Goal: Transaction & Acquisition: Purchase product/service

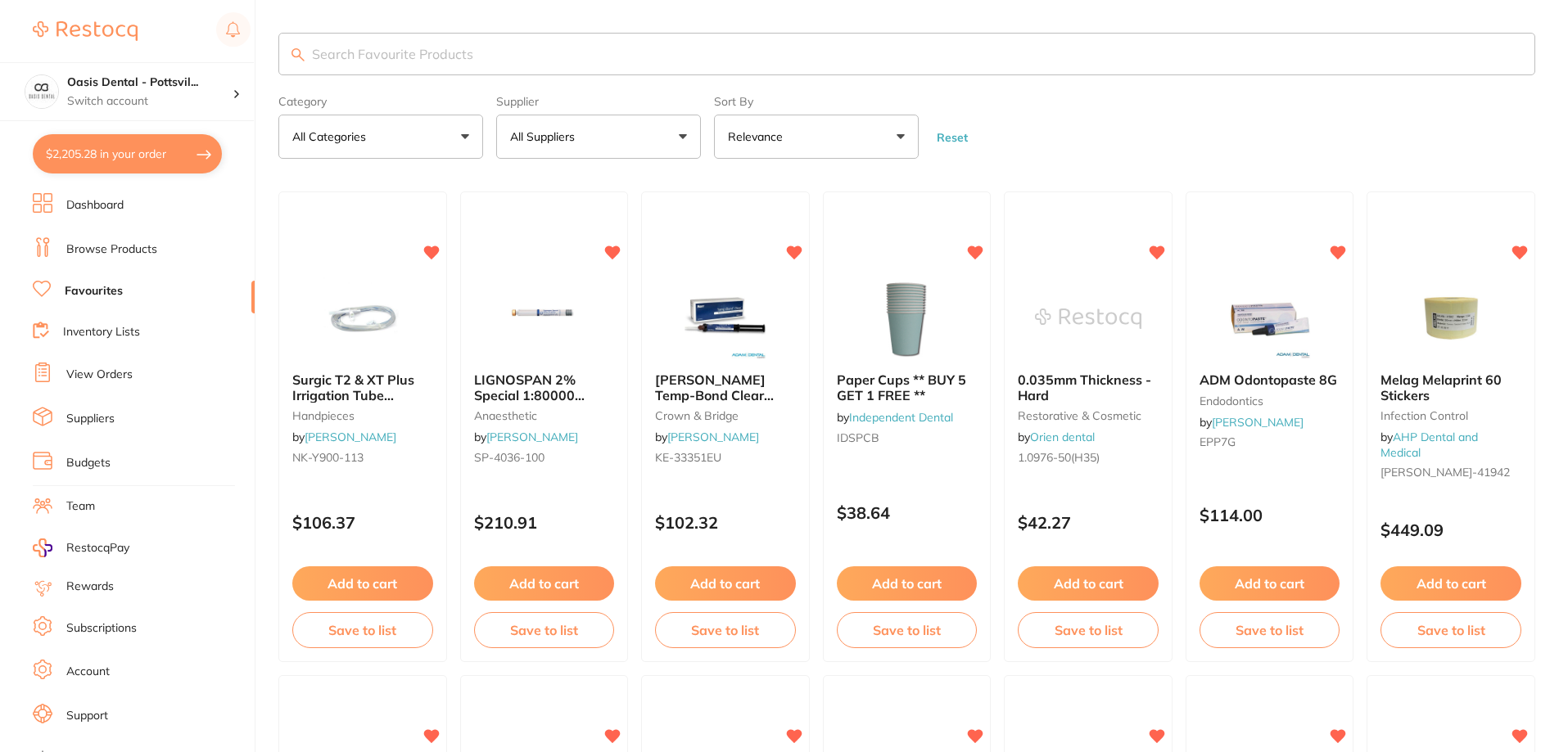
click at [393, 54] on input "search" at bounding box center [907, 54] width 1257 height 42
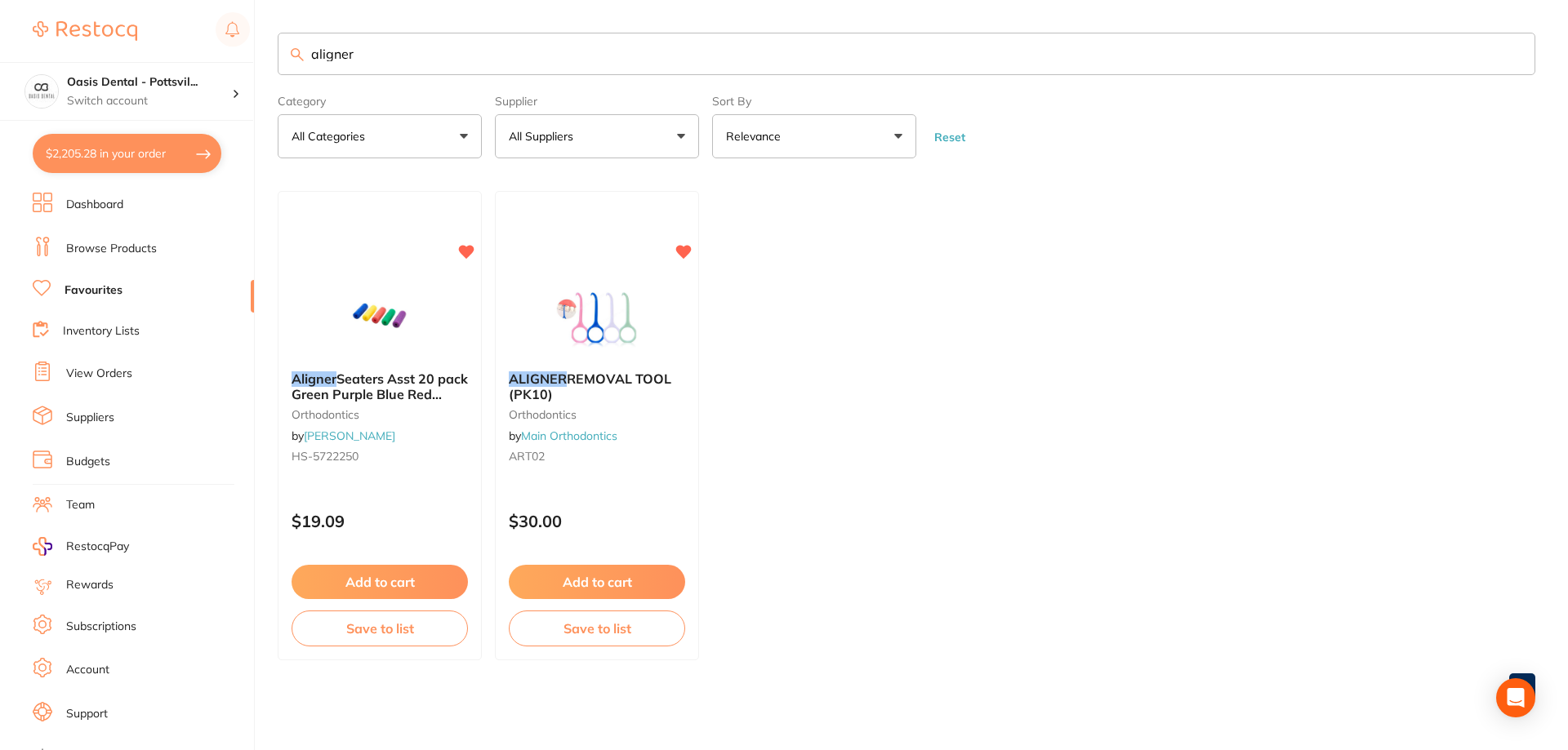
type input "aligner"
click at [420, 448] on div "Aligner Seaters Asst 20 pack Green Purple Blue Red Yellow orthodontics by [PERS…" at bounding box center [379, 420] width 202 height 123
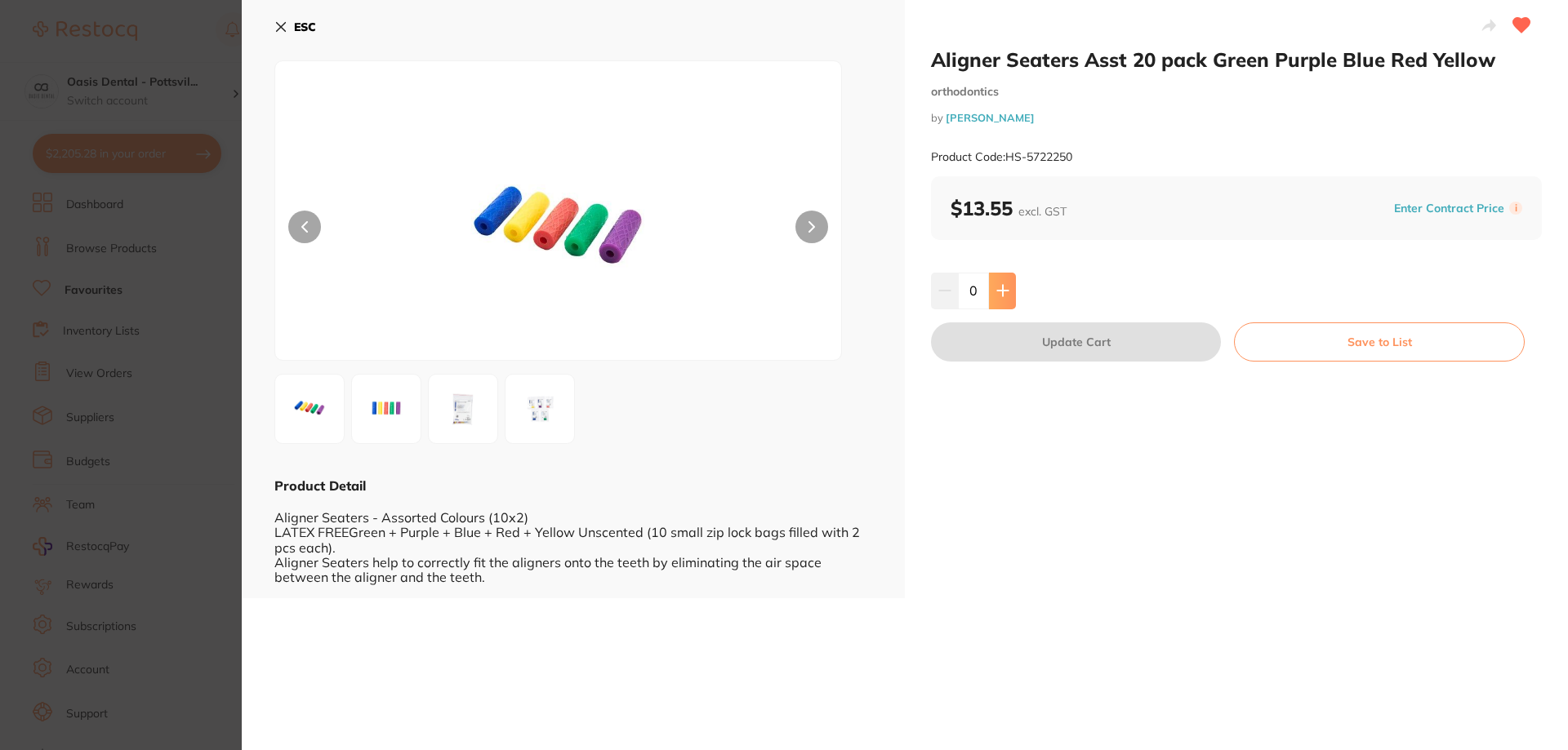
click at [1003, 295] on icon at bounding box center [1003, 291] width 13 height 13
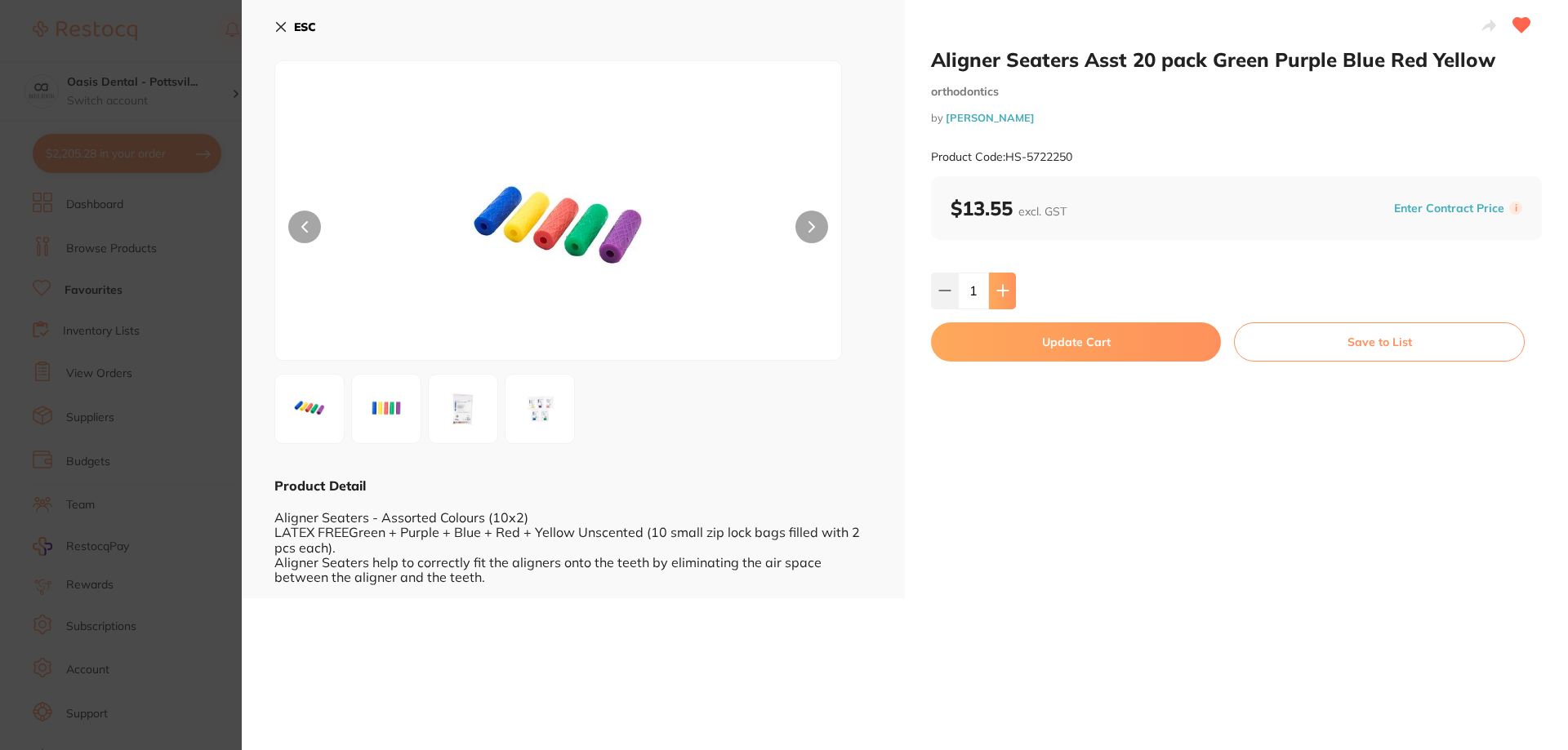
click at [1004, 295] on icon at bounding box center [1003, 291] width 13 height 13
click at [1003, 295] on icon at bounding box center [1003, 291] width 13 height 13
click at [999, 292] on icon at bounding box center [1003, 291] width 11 height 11
type input "5"
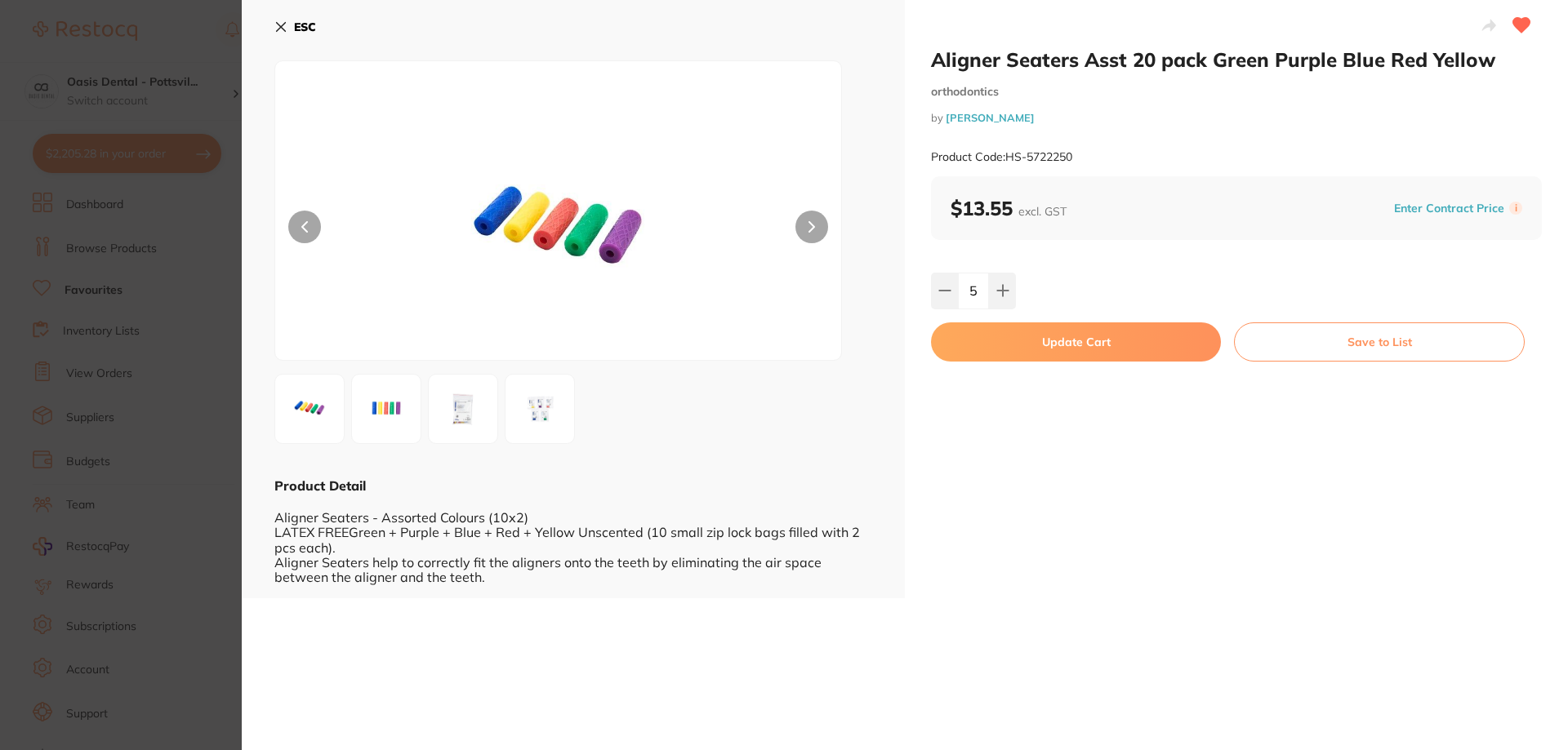
click at [1087, 338] on button "Update Cart" at bounding box center [1076, 342] width 290 height 39
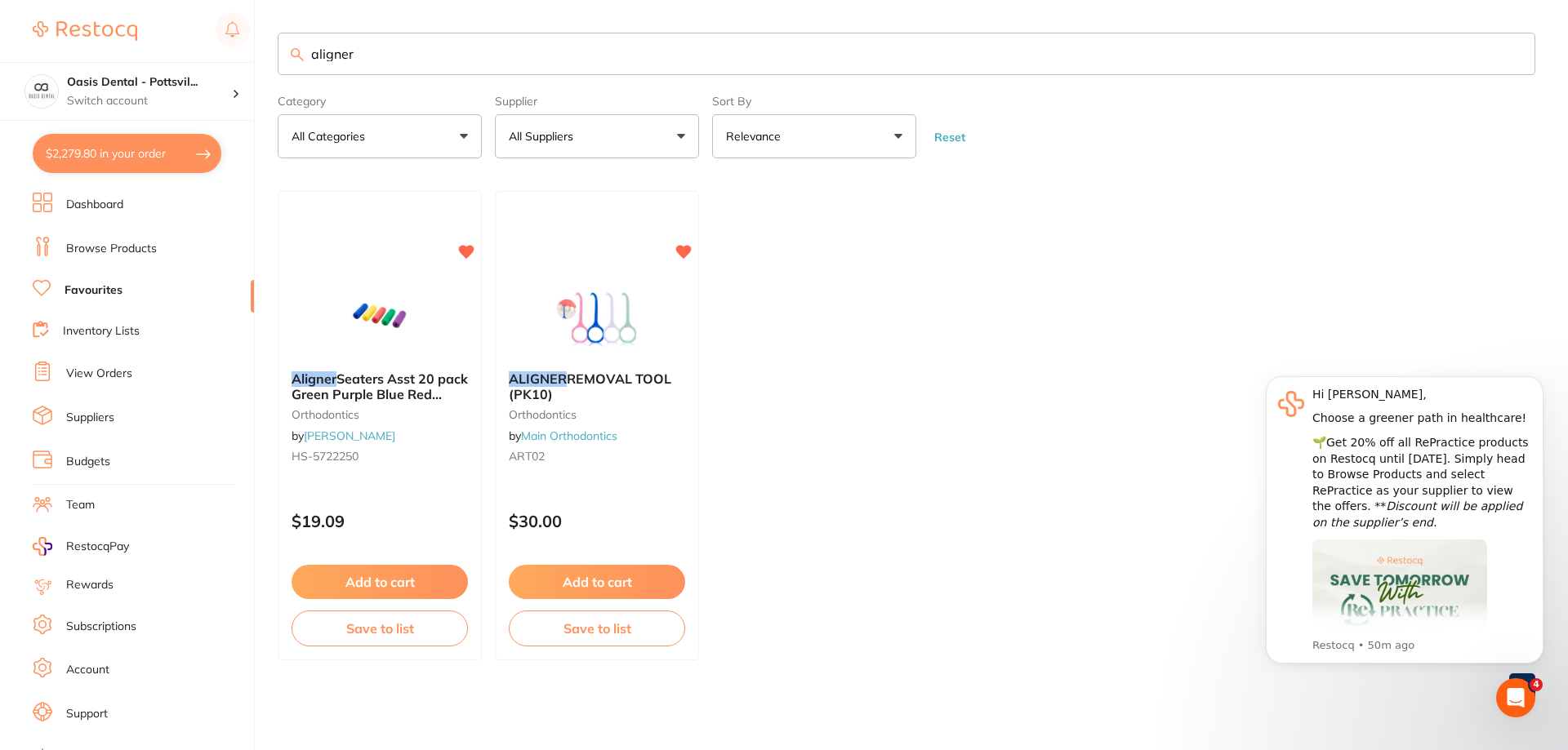
click at [145, 250] on link "Browse Products" at bounding box center [111, 249] width 91 height 16
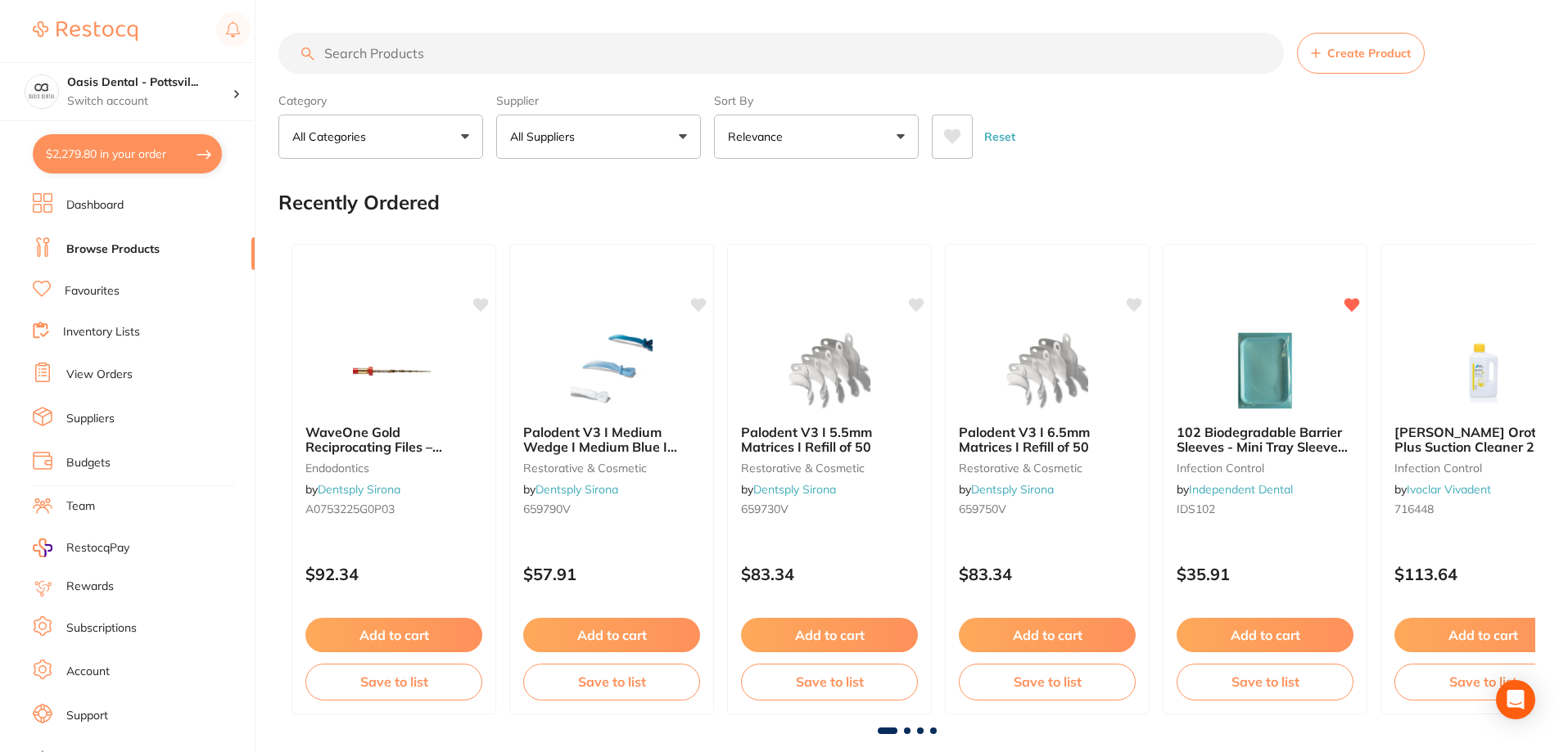
click at [334, 54] on input "search" at bounding box center [782, 53] width 1006 height 41
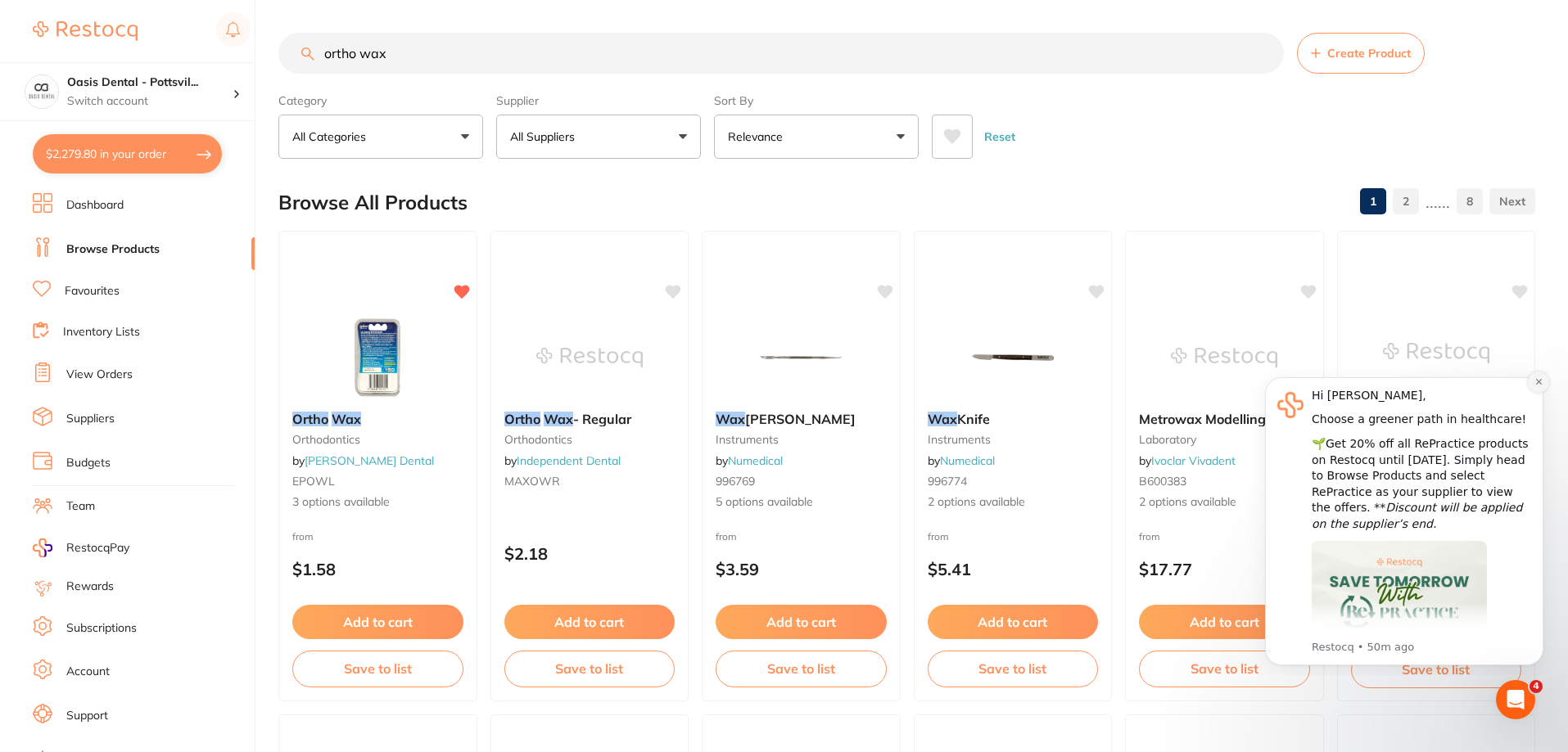
type input "ortho wax"
click at [1539, 378] on icon "Dismiss notification" at bounding box center [1540, 382] width 9 height 9
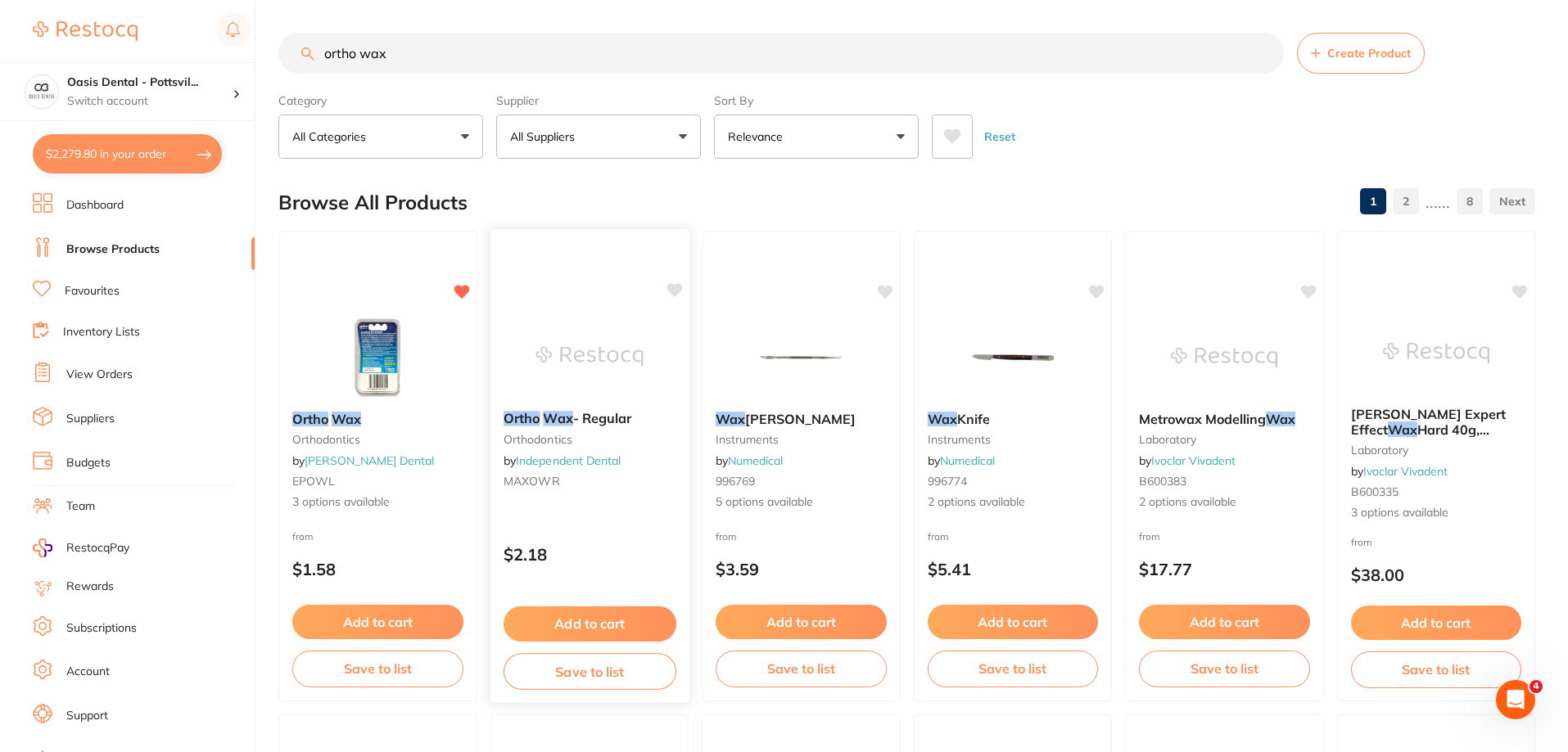
click at [678, 290] on icon at bounding box center [674, 290] width 16 height 14
click at [357, 510] on span "3 options available" at bounding box center [378, 503] width 172 height 17
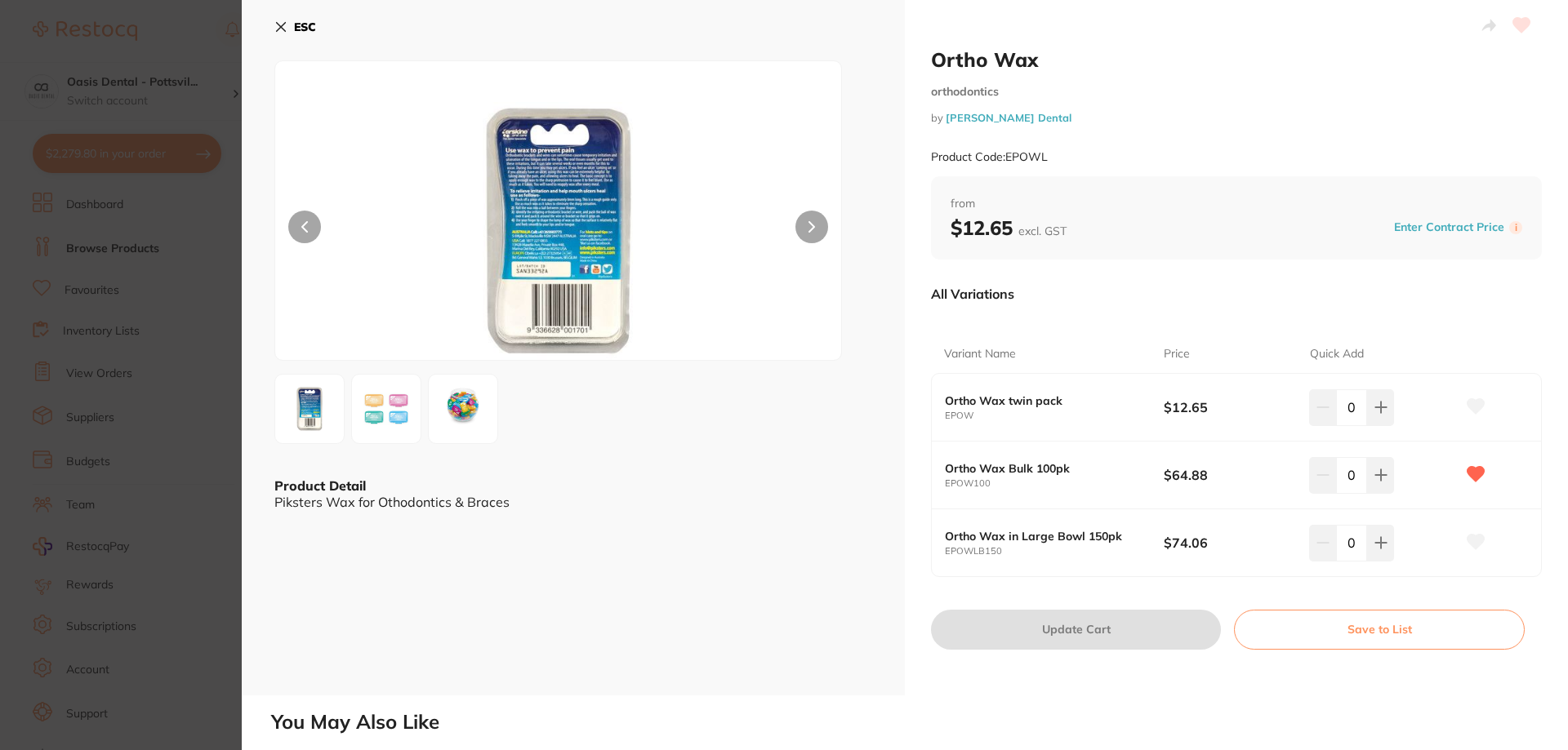
click at [381, 425] on img at bounding box center [386, 409] width 59 height 46
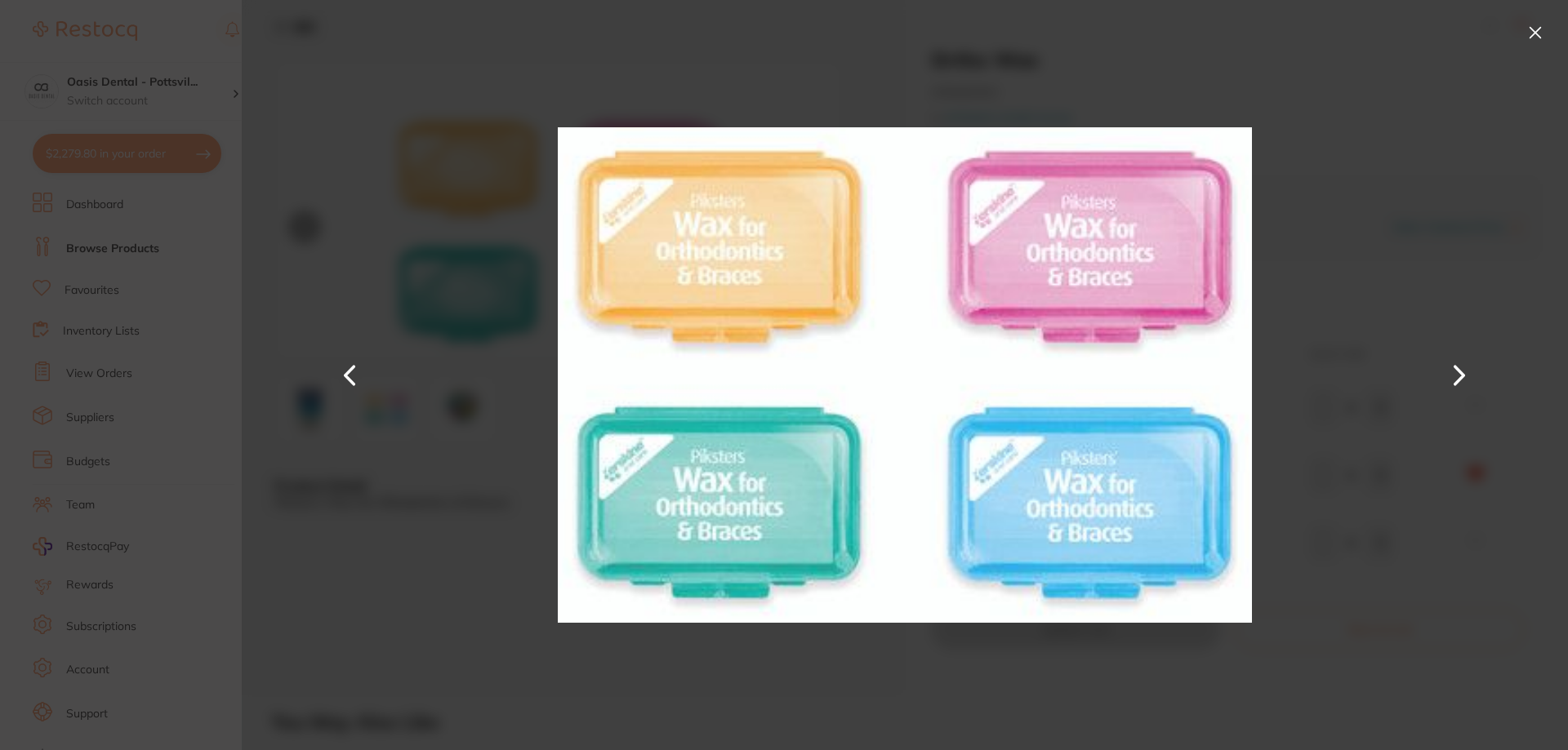
click at [354, 367] on button at bounding box center [350, 375] width 39 height 376
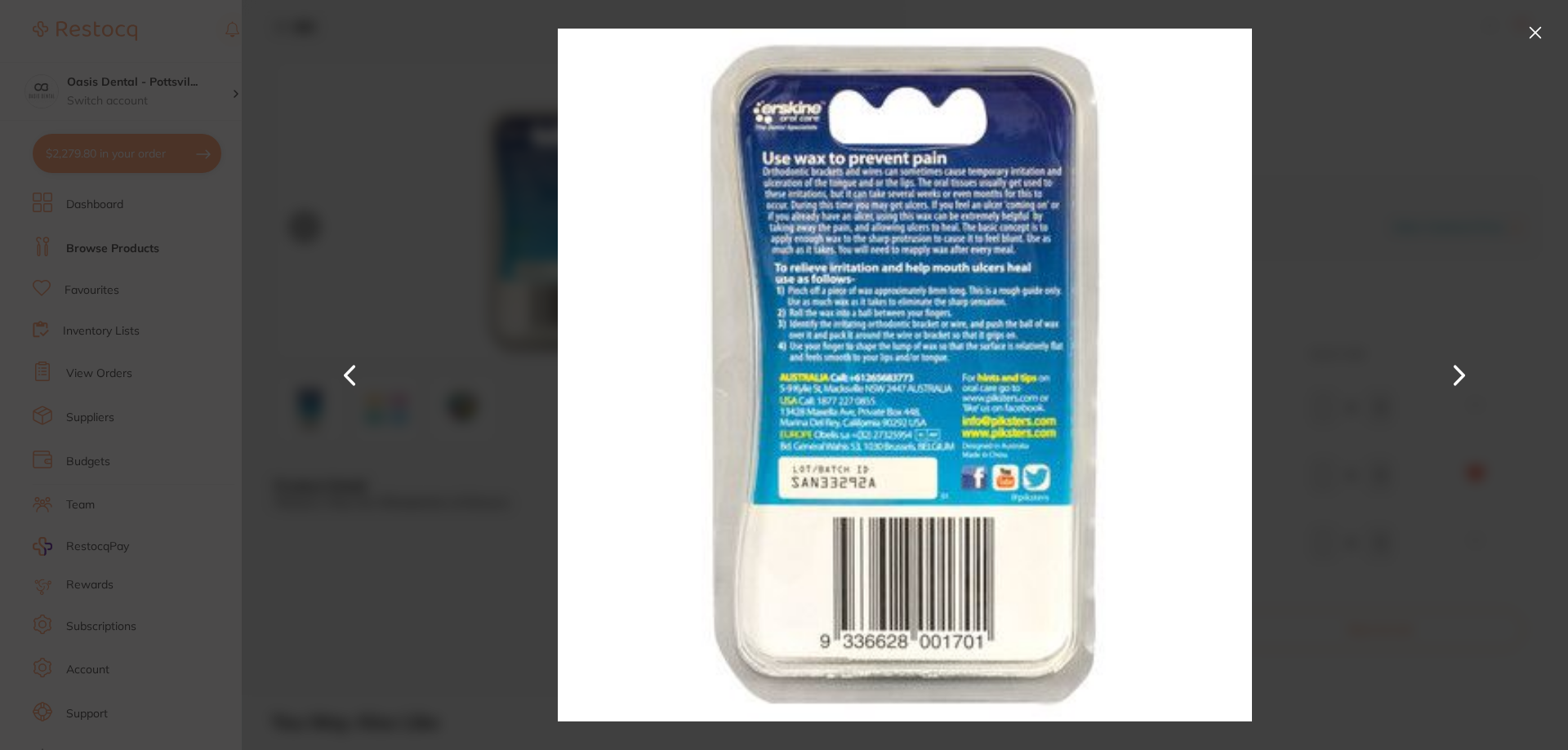
click at [1457, 385] on button at bounding box center [1459, 375] width 39 height 376
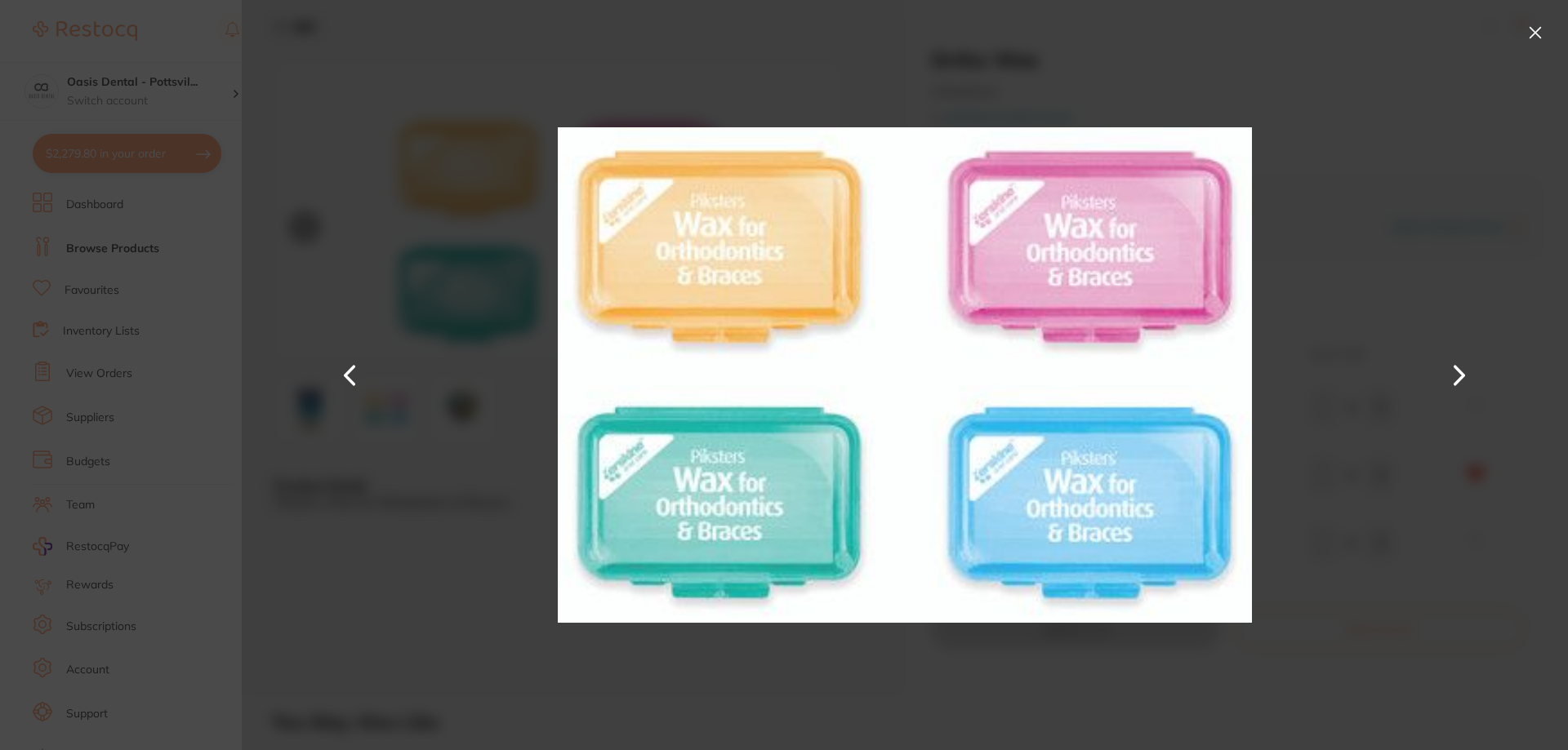
click at [1457, 382] on button at bounding box center [1459, 375] width 39 height 376
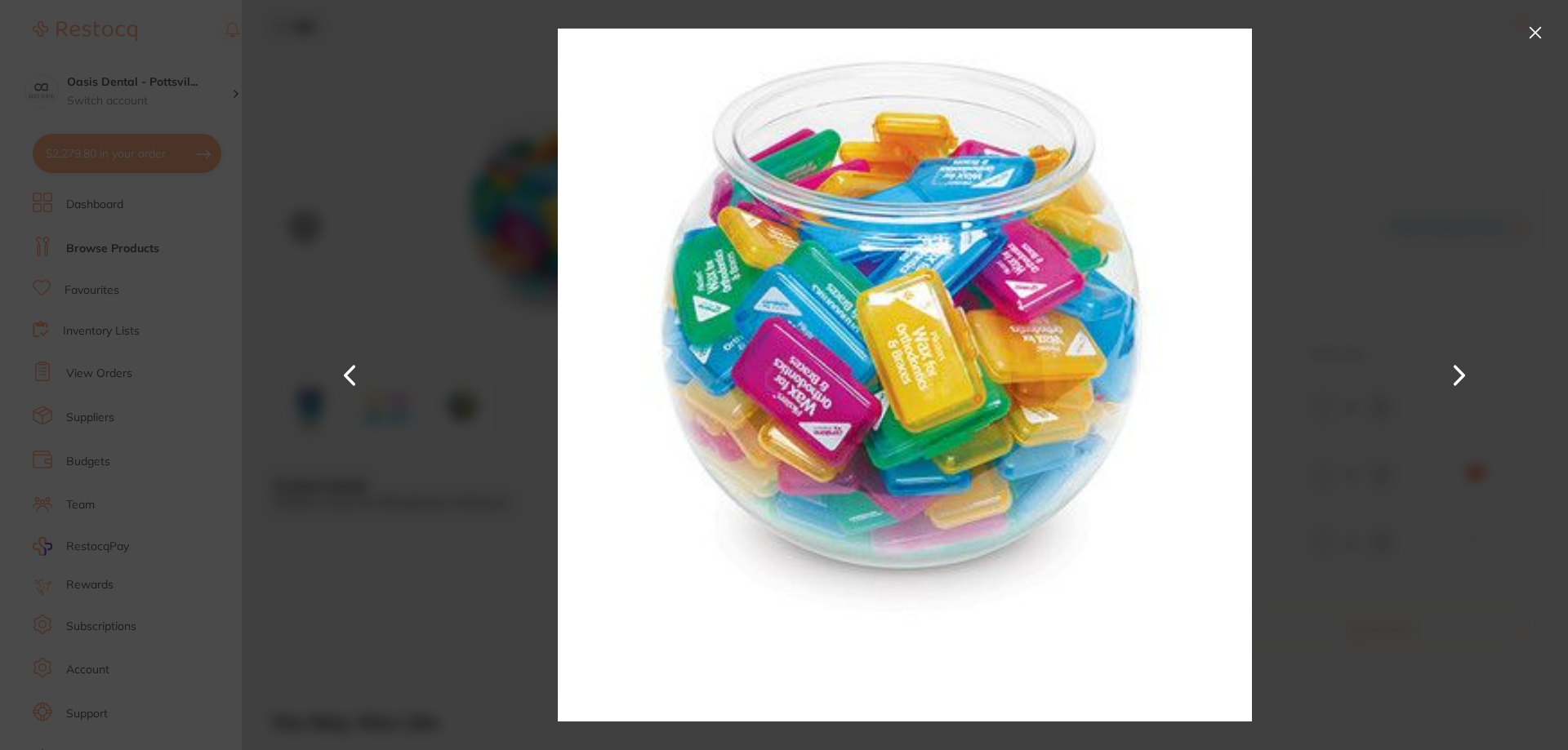
click at [1525, 32] on button at bounding box center [1535, 32] width 27 height 27
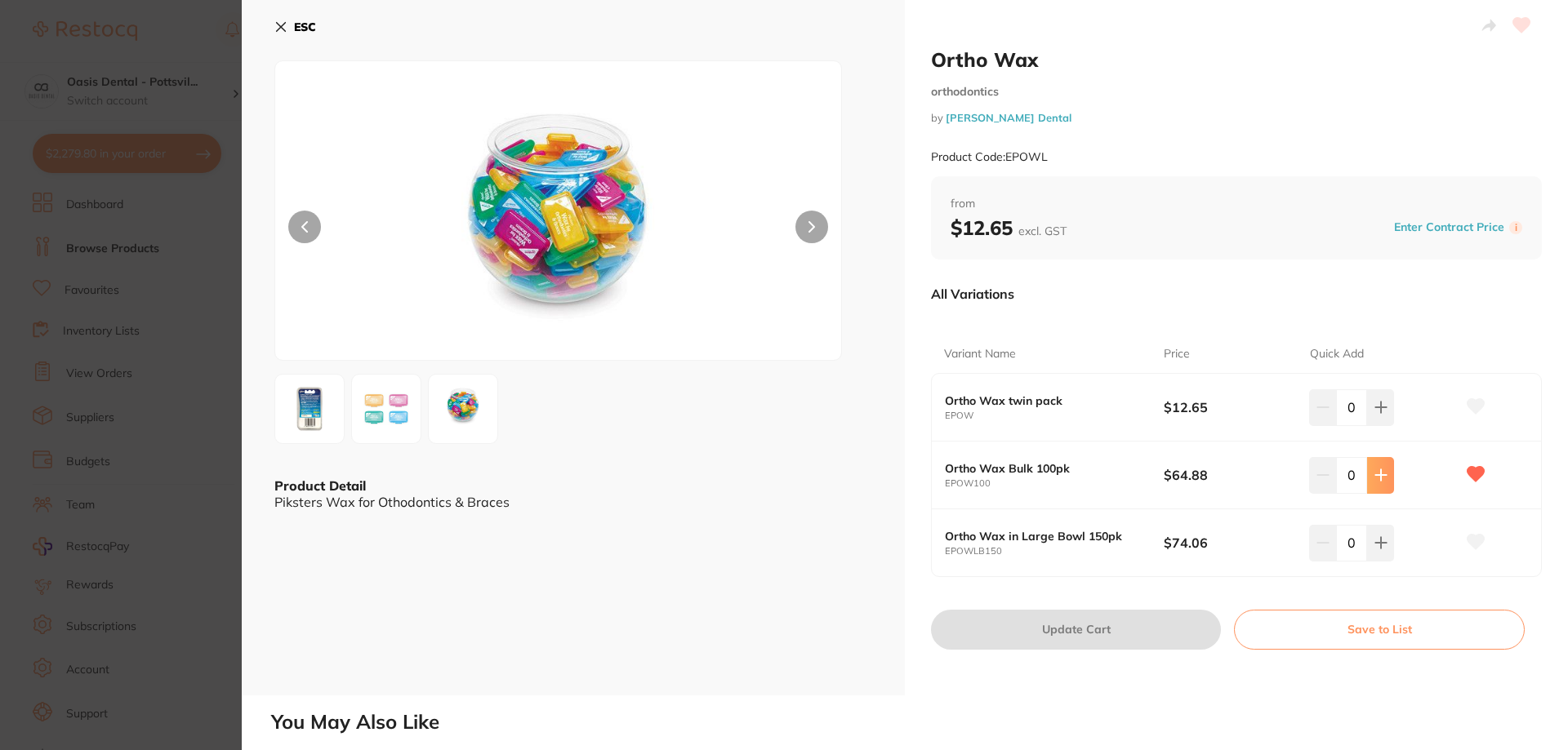
click at [1375, 476] on icon at bounding box center [1380, 476] width 11 height 11
type input "1"
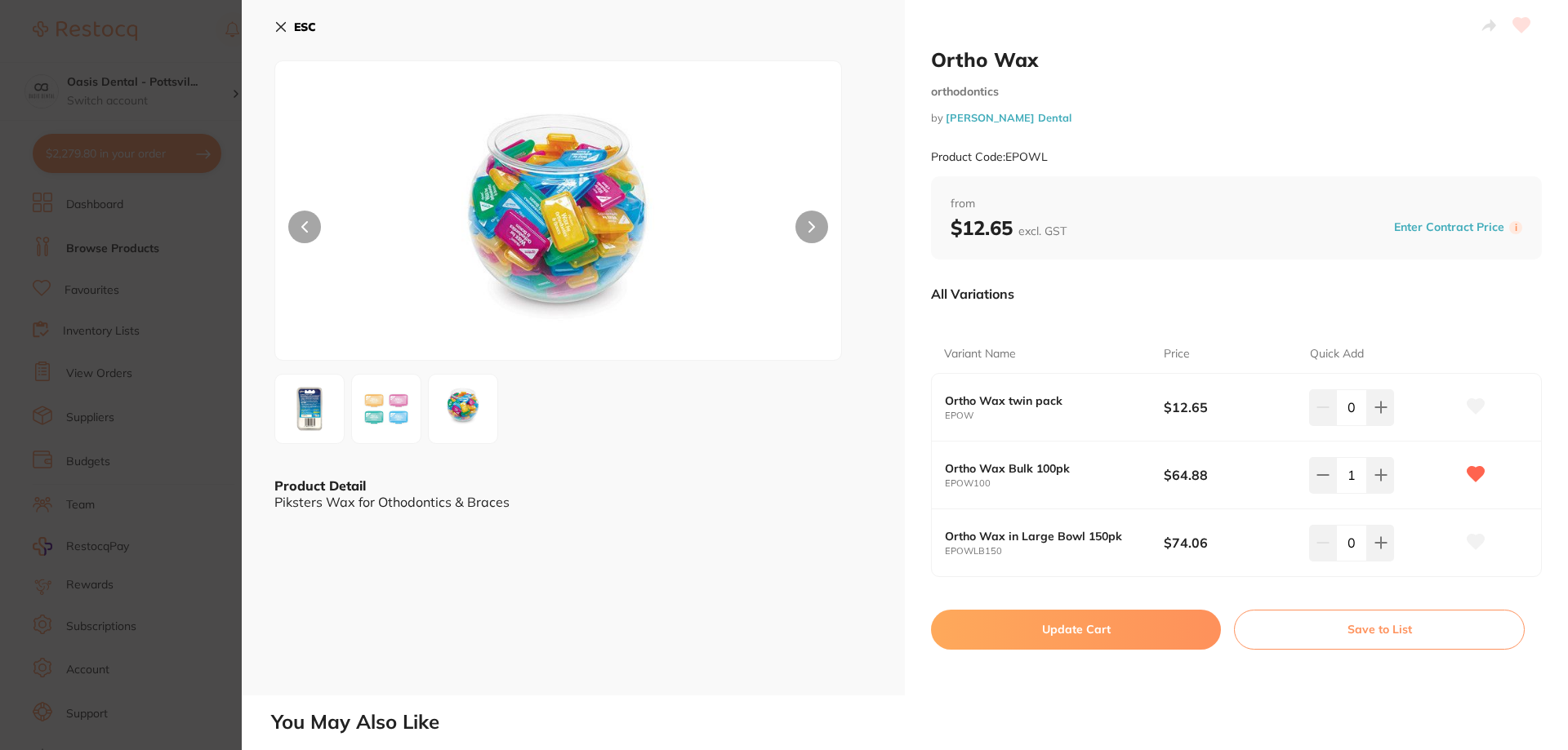
click at [1055, 646] on button "Update Cart" at bounding box center [1076, 629] width 290 height 39
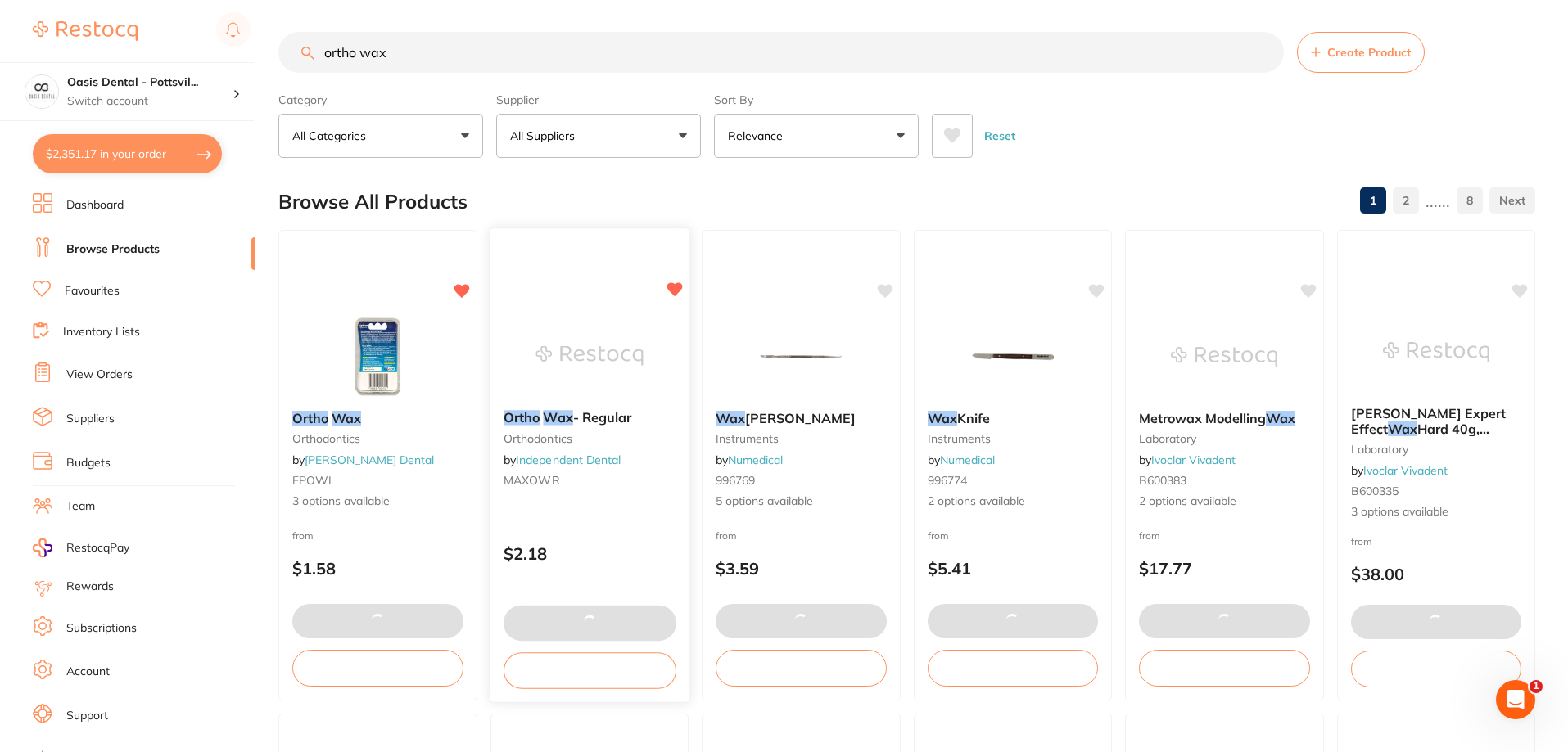
click at [672, 290] on icon at bounding box center [674, 289] width 16 height 14
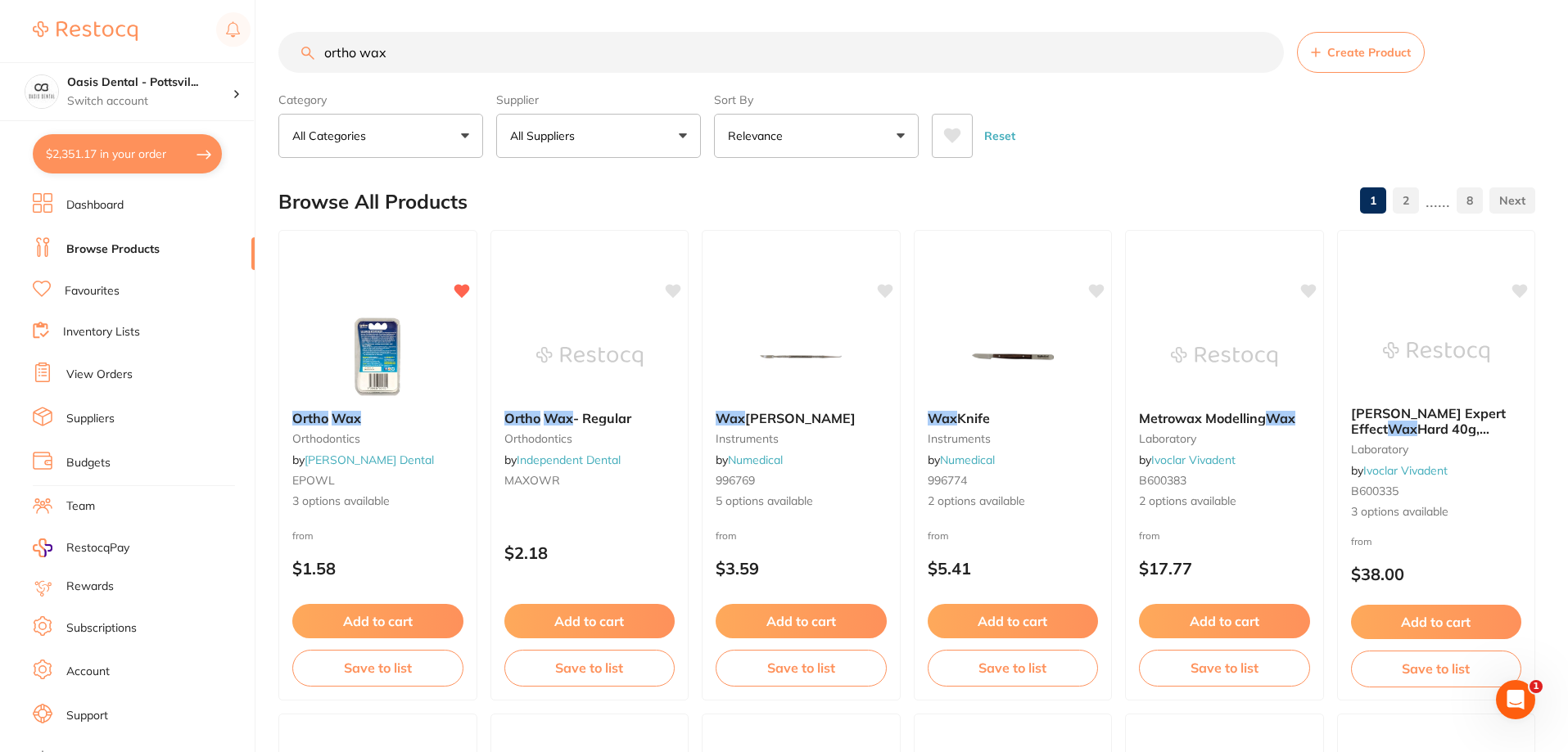
click at [87, 162] on button "$2,351.17 in your order" at bounding box center [128, 153] width 189 height 39
checkbox input "true"
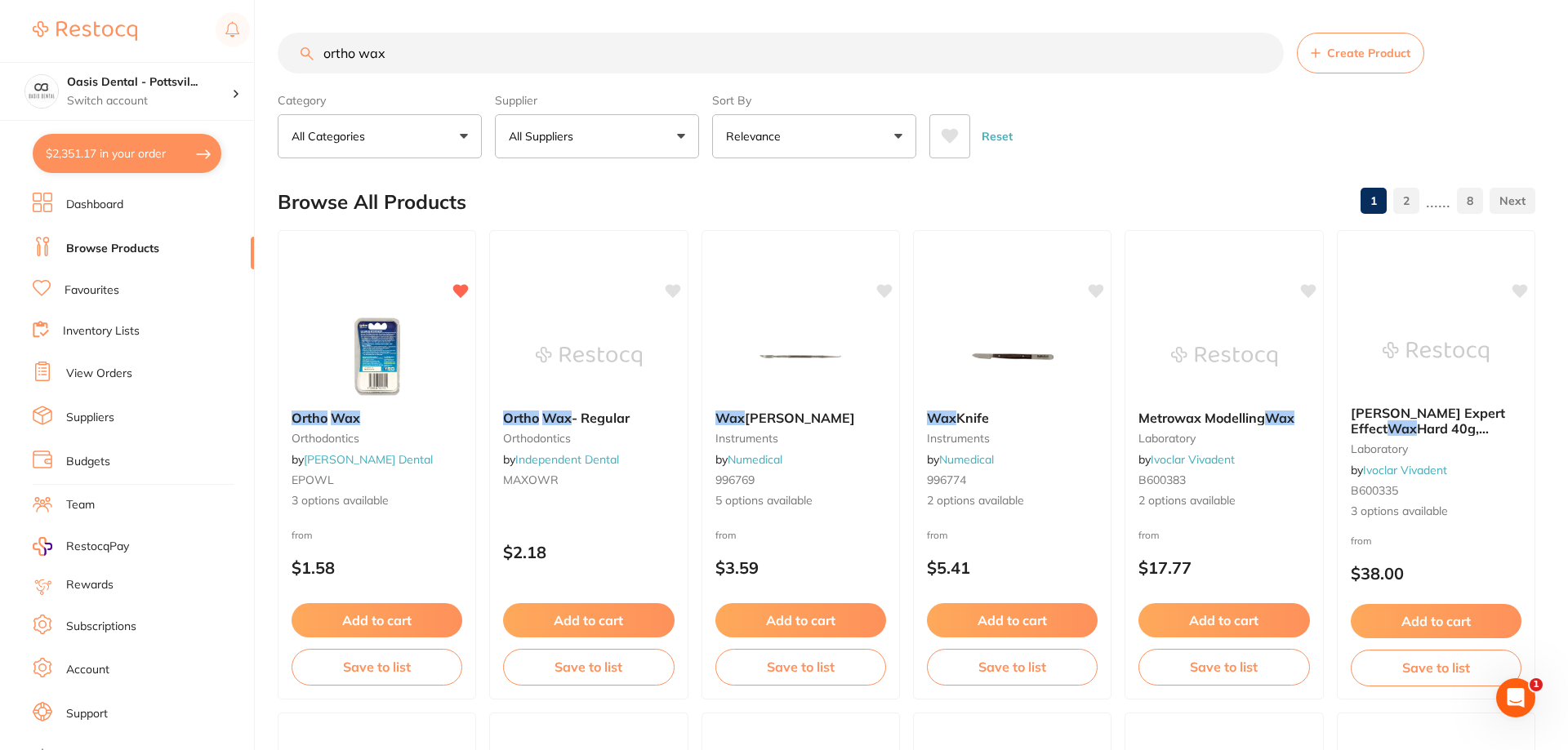
checkbox input "true"
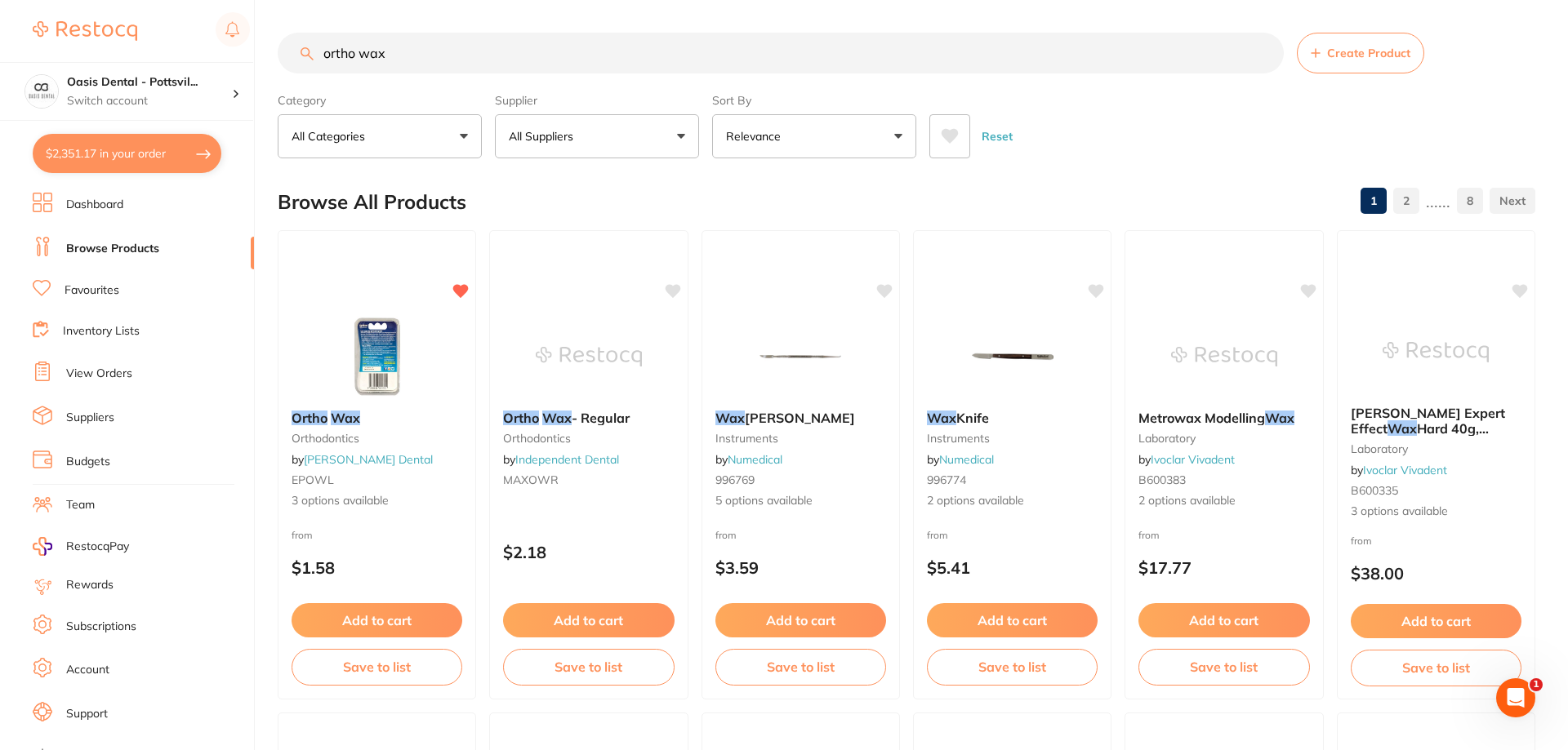
checkbox input "true"
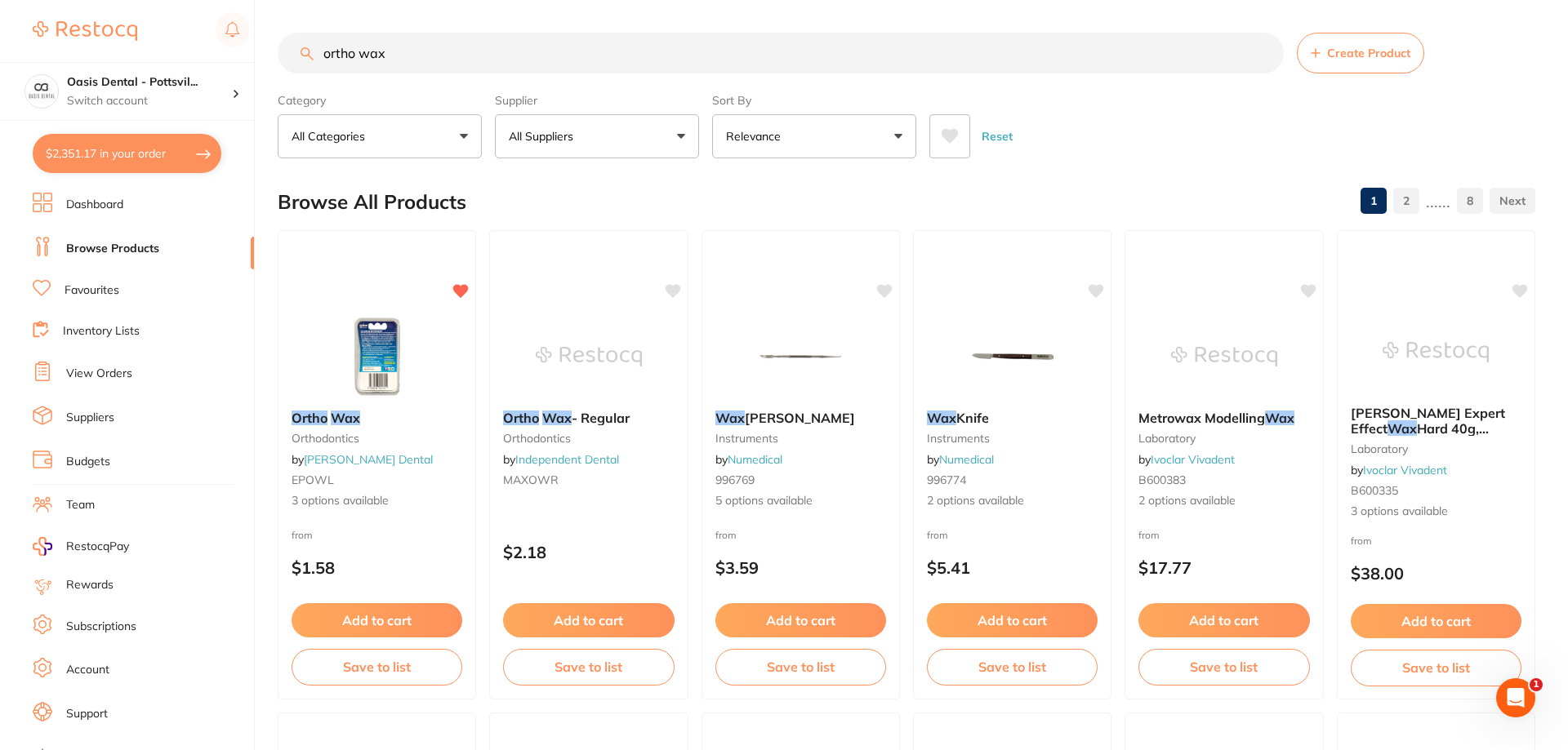
checkbox input "true"
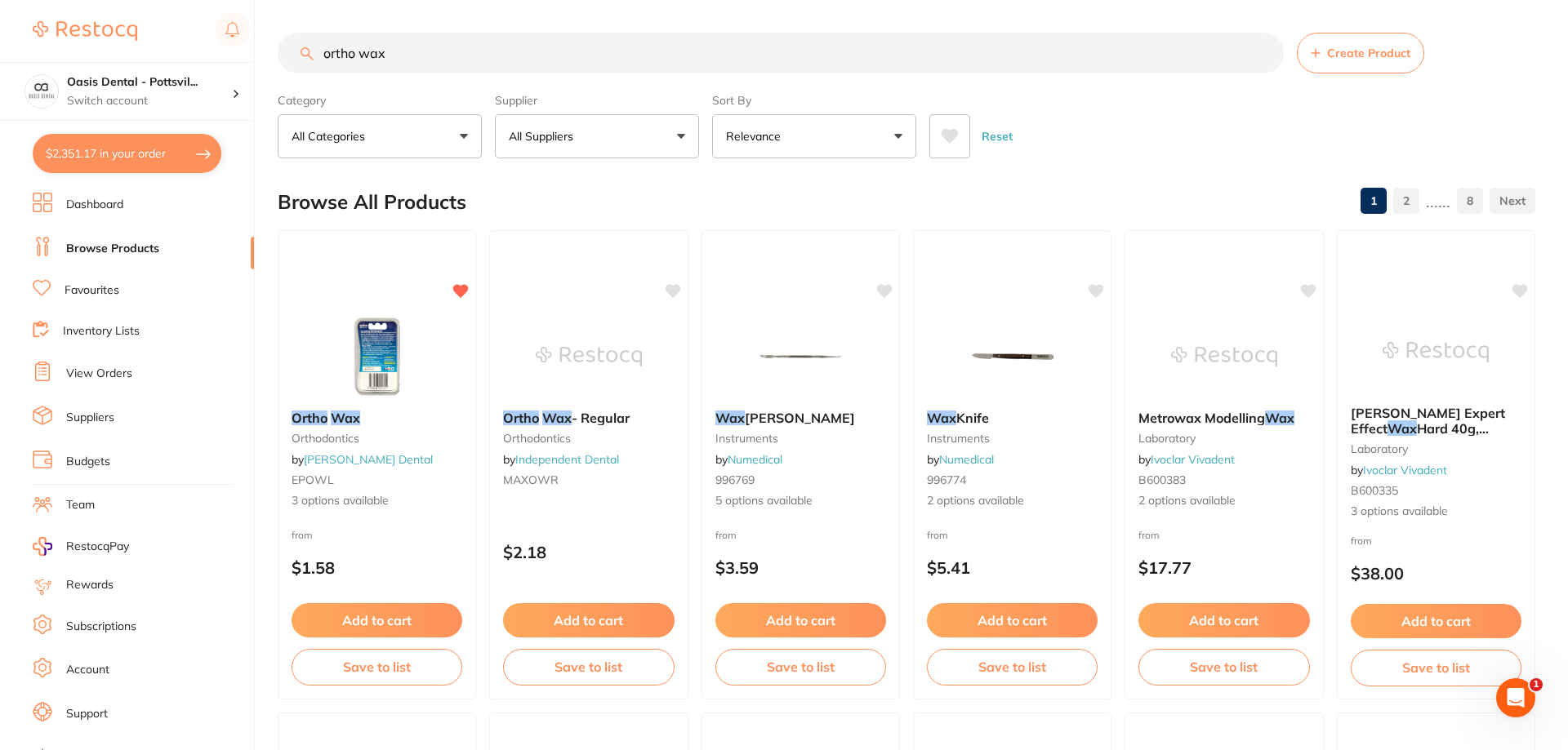
checkbox input "true"
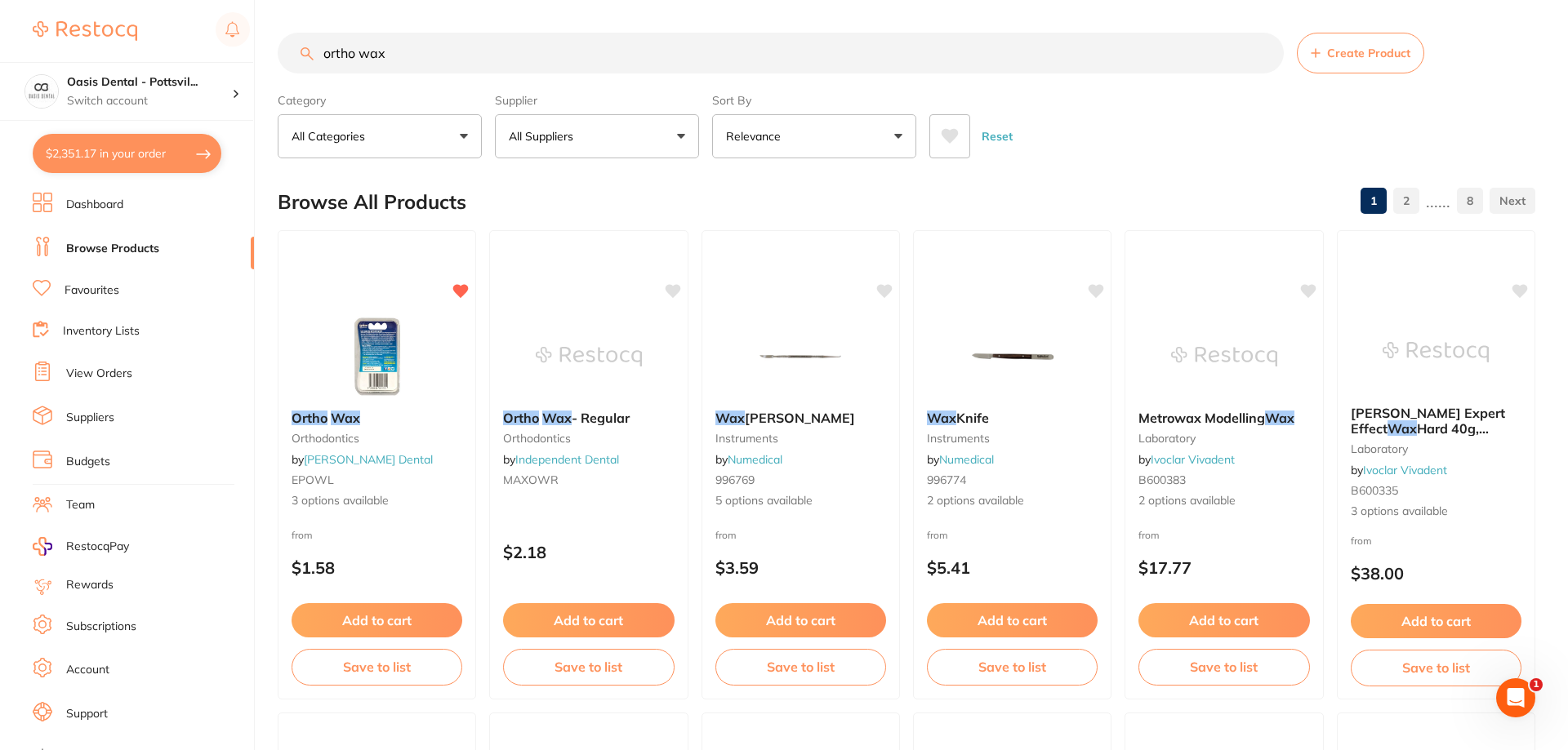
checkbox input "true"
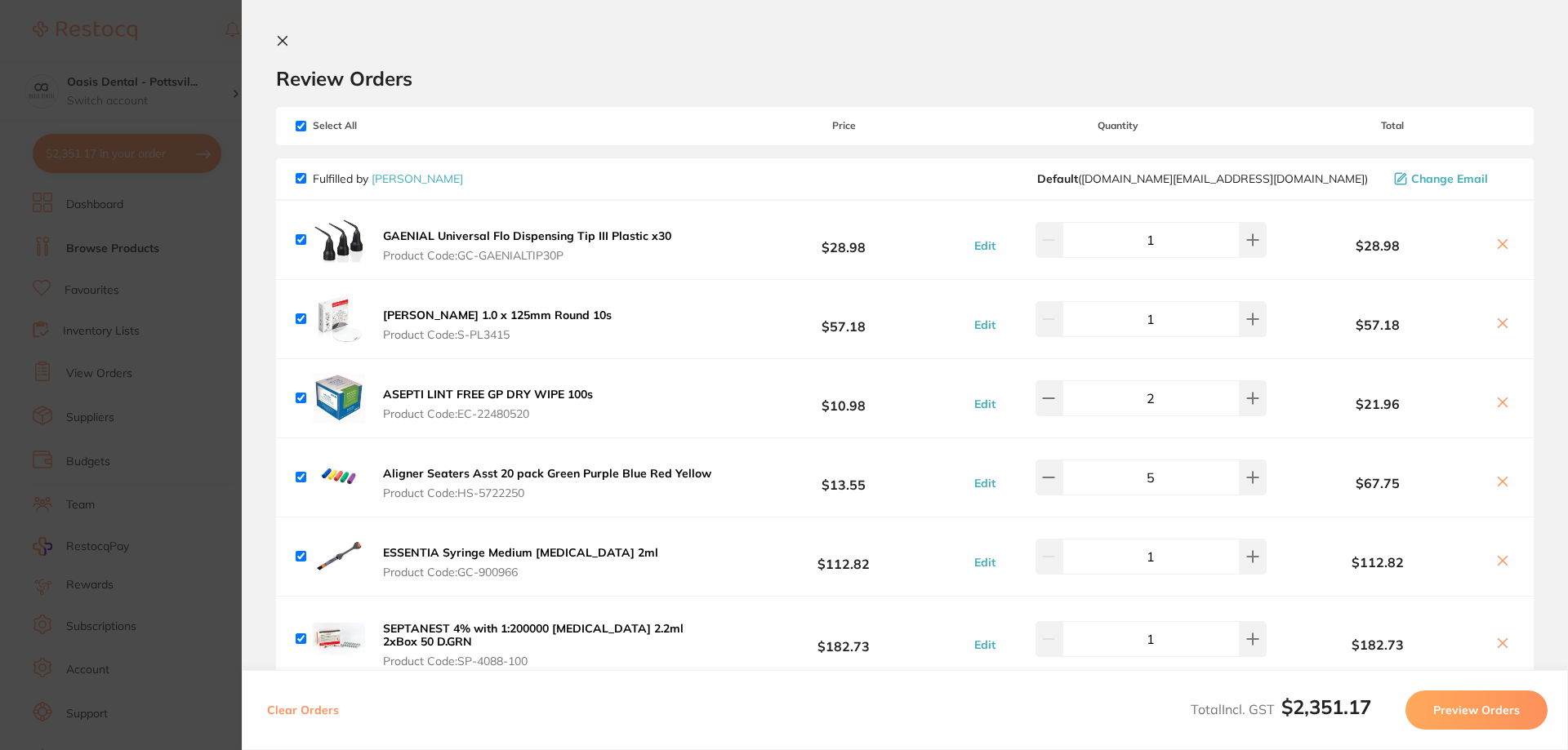
click at [285, 37] on icon at bounding box center [283, 40] width 13 height 13
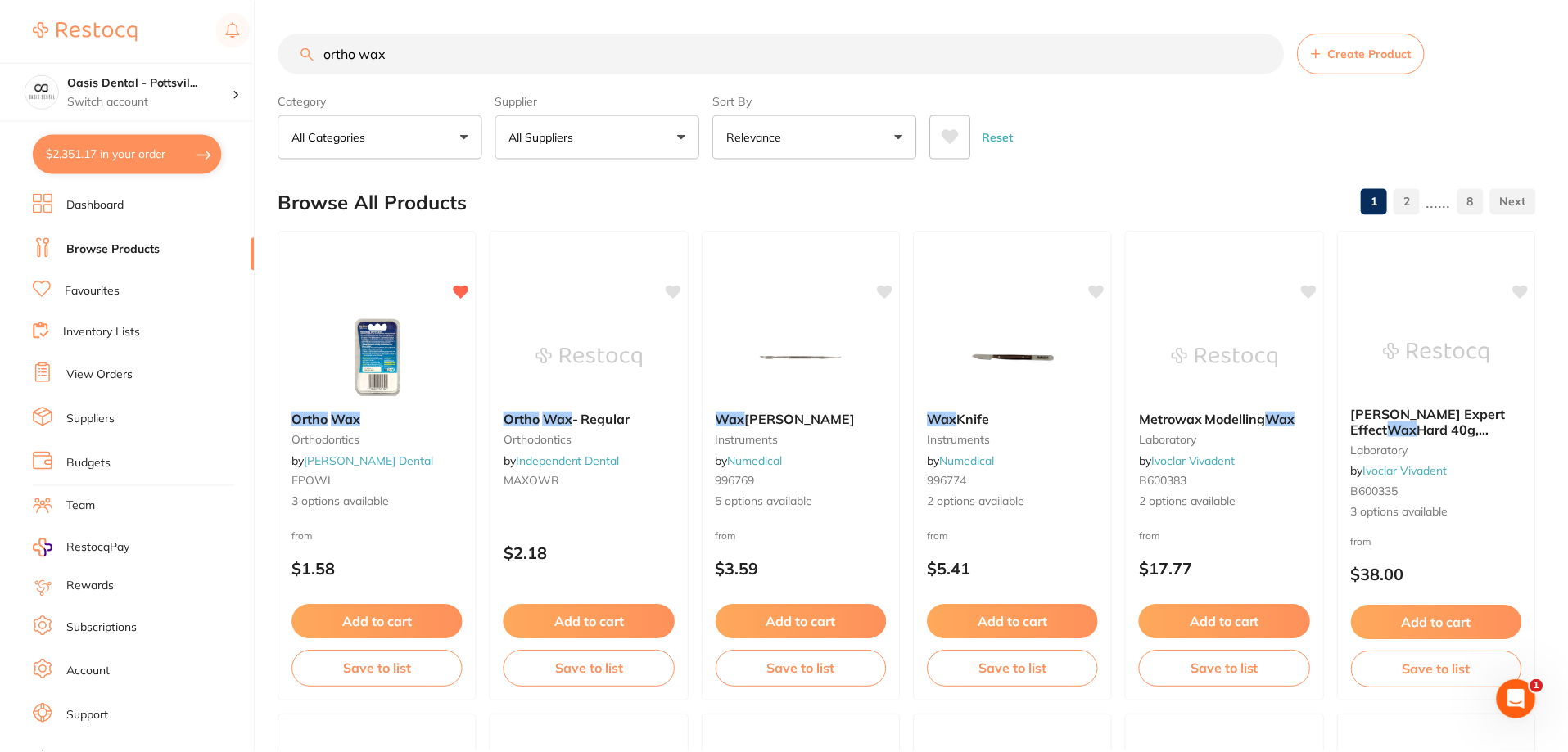
scroll to position [1, 0]
